Goal: Task Accomplishment & Management: Manage account settings

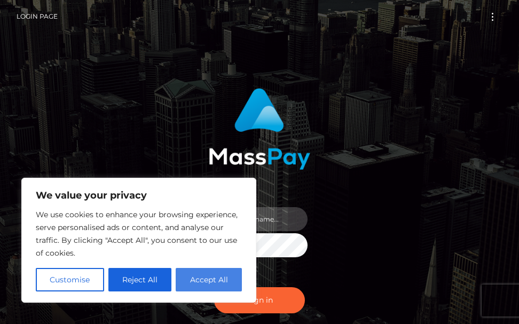
type input "terry.cope2"
click at [210, 280] on button "Accept All" at bounding box center [209, 279] width 66 height 23
checkbox input "true"
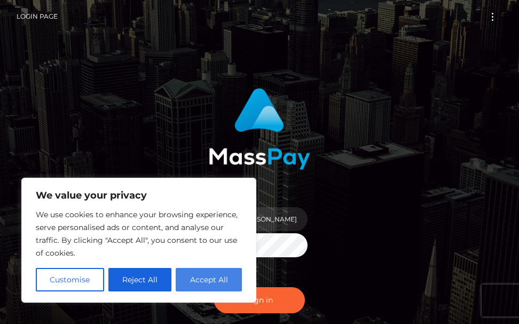
checkbox input "true"
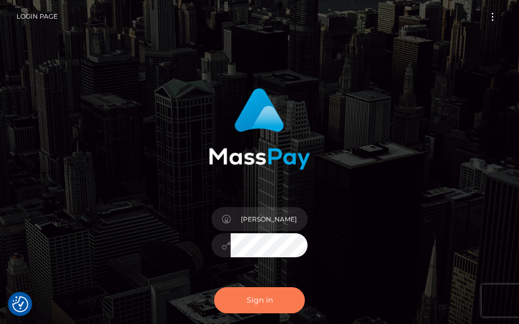
click at [264, 299] on button "Sign in" at bounding box center [259, 300] width 91 height 26
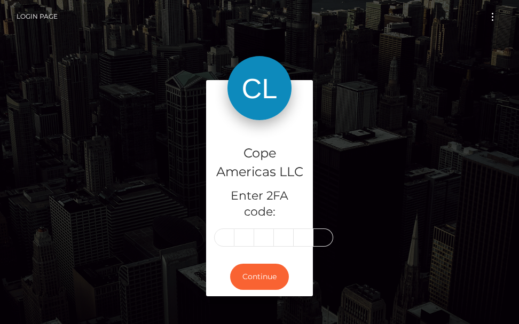
type input "3"
type input "2"
type input "8"
type input "1"
type input "7"
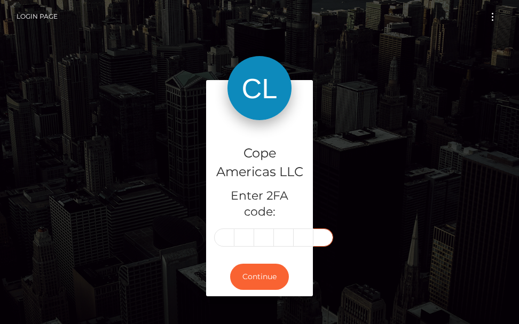
type input "0"
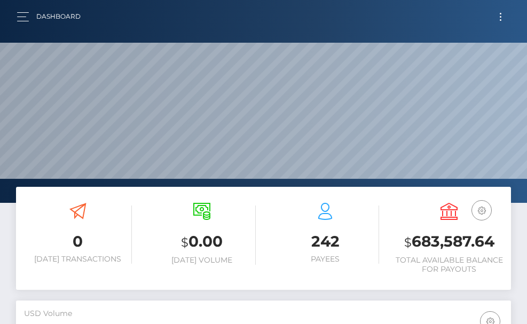
scroll to position [190, 239]
click at [502, 21] on button "Toggle navigation" at bounding box center [501, 17] width 20 height 14
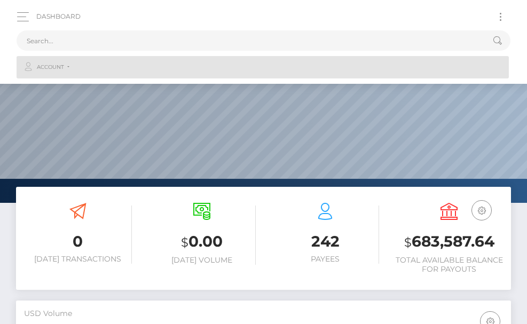
click at [82, 68] on link "Account" at bounding box center [263, 67] width 492 height 22
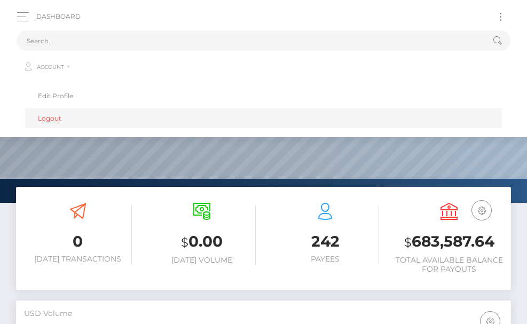
click at [55, 113] on link "Logout" at bounding box center [263, 118] width 477 height 20
